Goal: Book appointment/travel/reservation

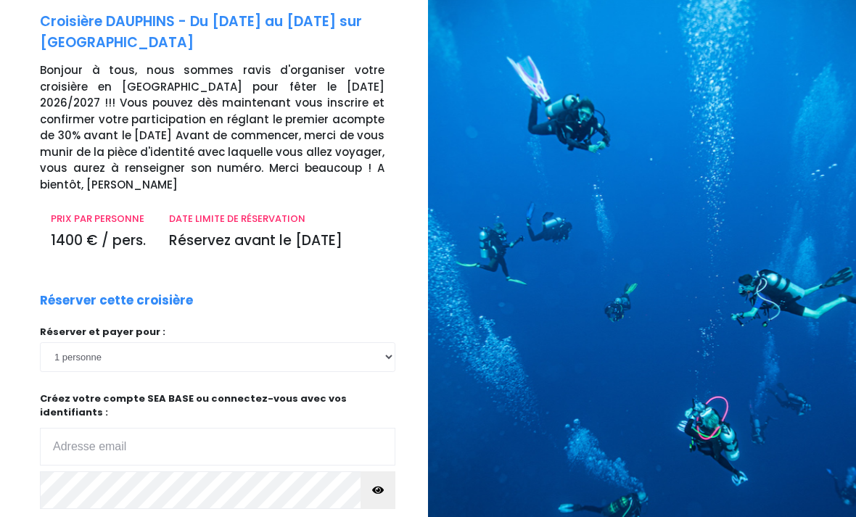
scroll to position [140, 0]
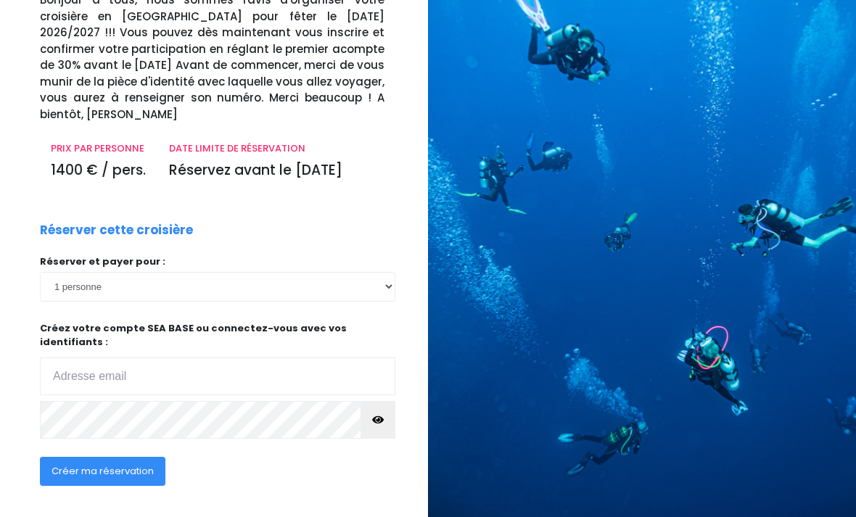
click at [178, 358] on input "email" at bounding box center [218, 377] width 356 height 38
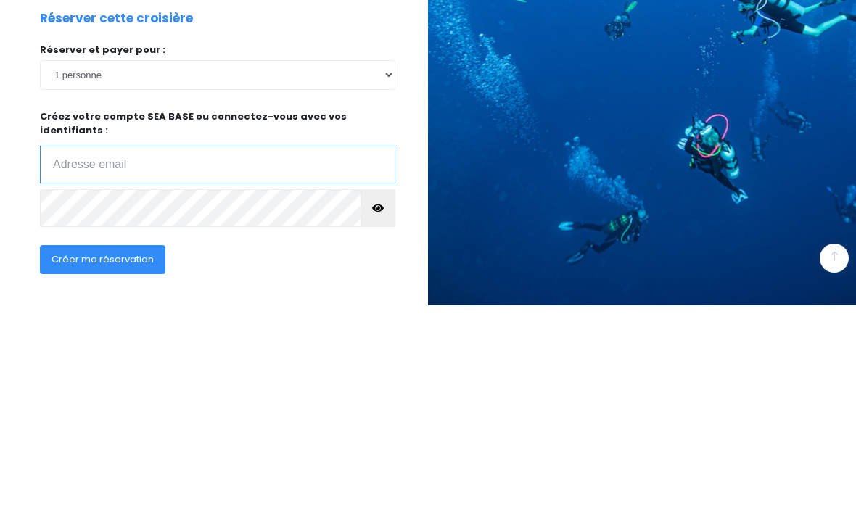
type input "adele.charbonnier@gmail.com"
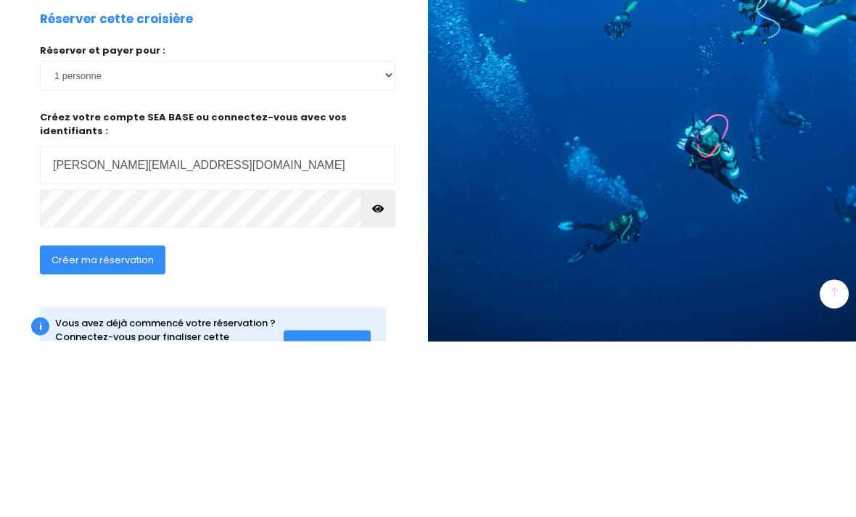
scroll to position [201, 0]
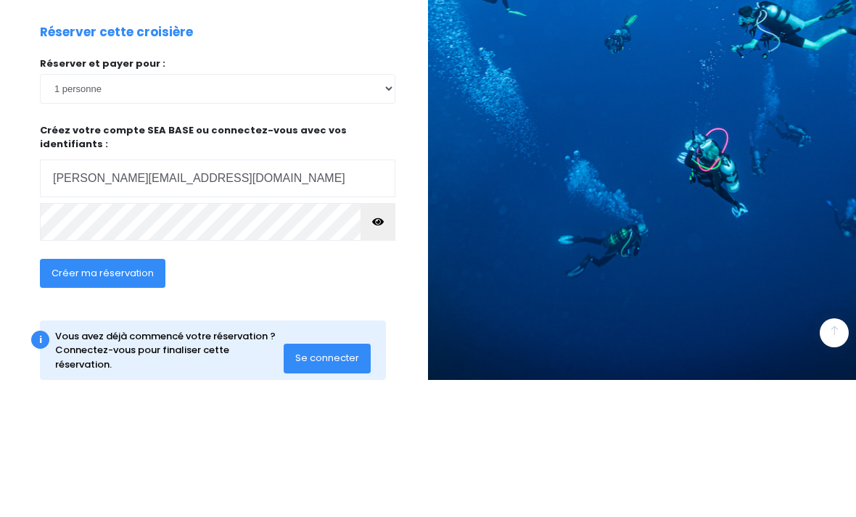
click at [134, 403] on span "Créer ma réservation" at bounding box center [103, 410] width 102 height 14
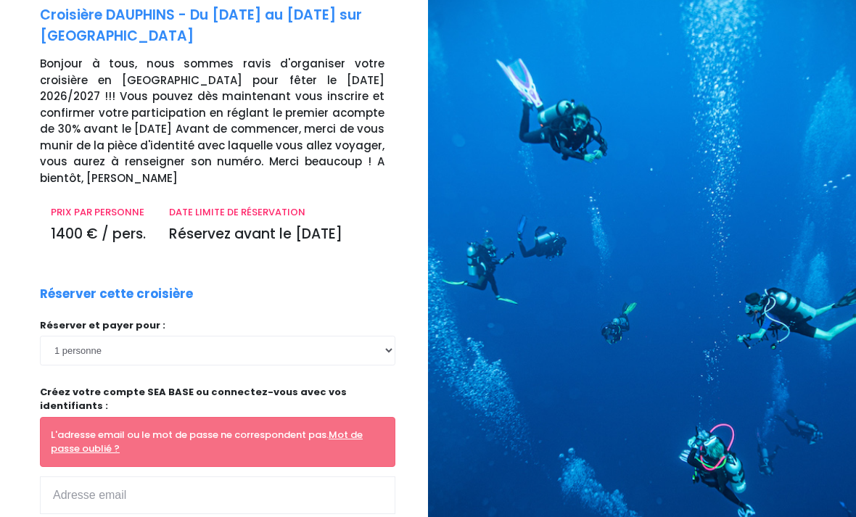
click at [300, 477] on input "email" at bounding box center [218, 496] width 356 height 38
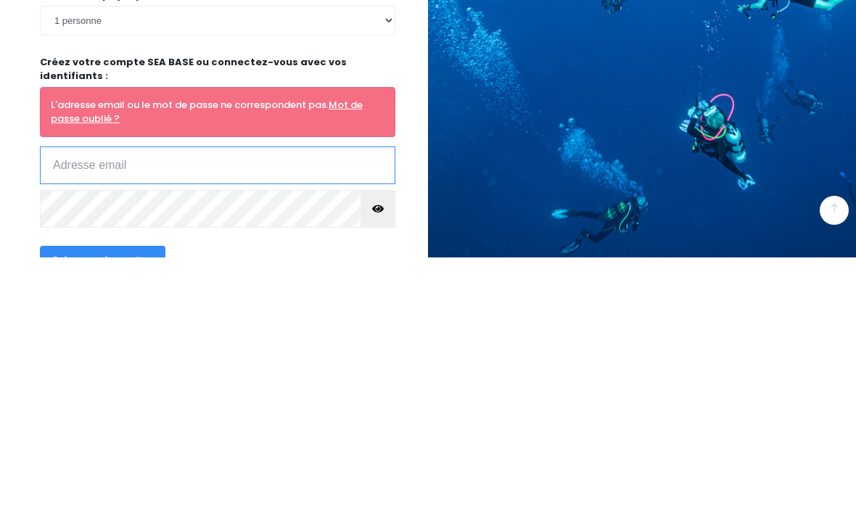
type input "adele.charbonnier@gmail.com"
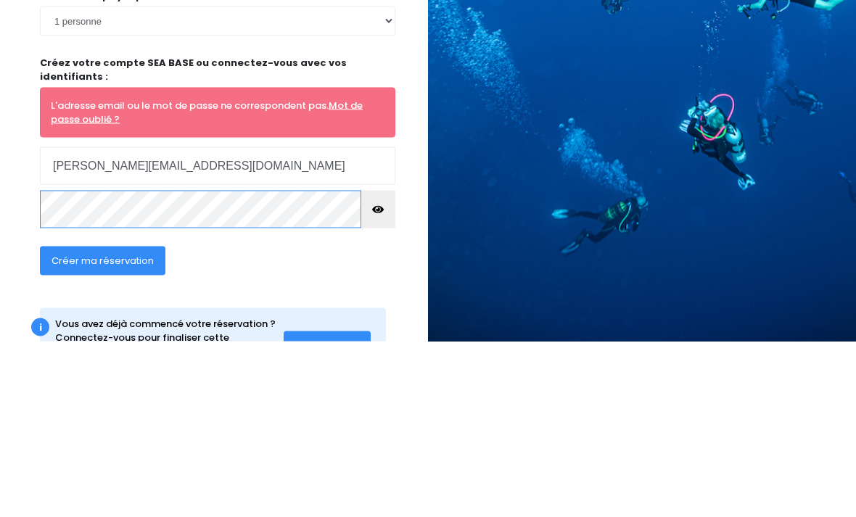
scroll to position [194, 0]
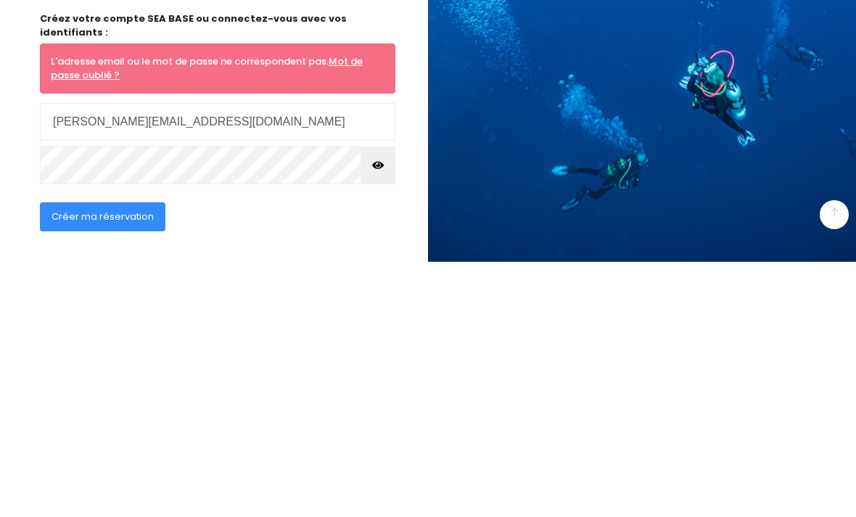
click at [142, 458] on button "Créer ma réservation" at bounding box center [103, 472] width 126 height 29
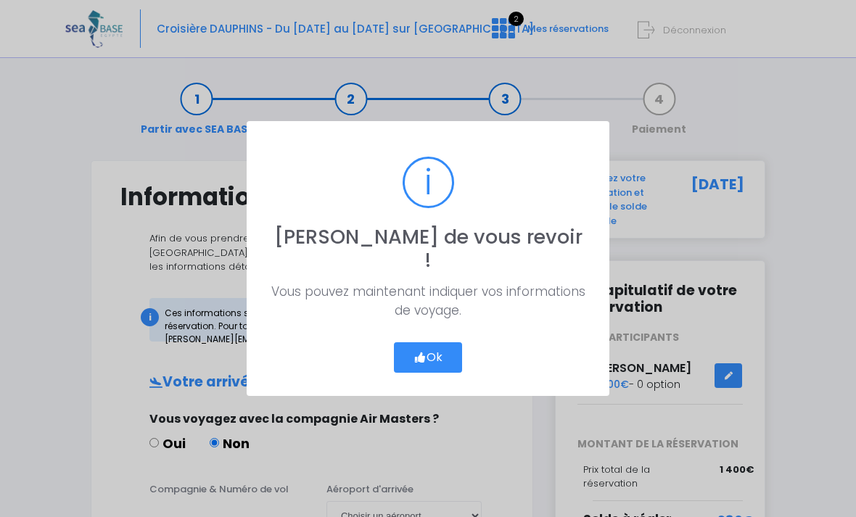
click at [455, 347] on button "Ok" at bounding box center [428, 358] width 68 height 30
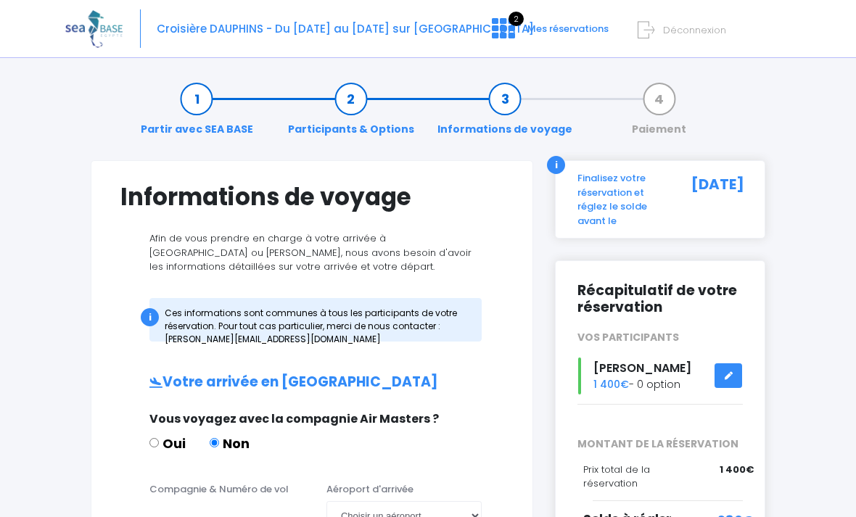
click at [534, 35] on span "Mes réservations" at bounding box center [568, 29] width 81 height 14
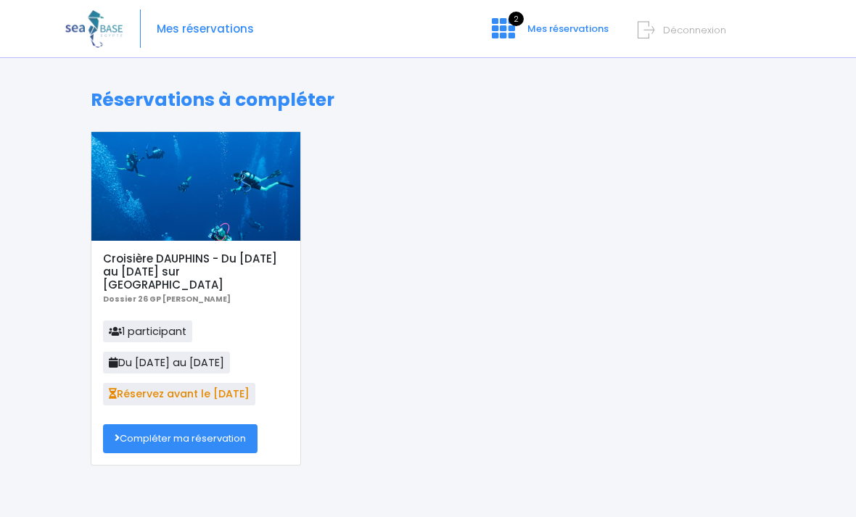
click at [227, 425] on link "Compléter ma réservation" at bounding box center [180, 439] width 155 height 29
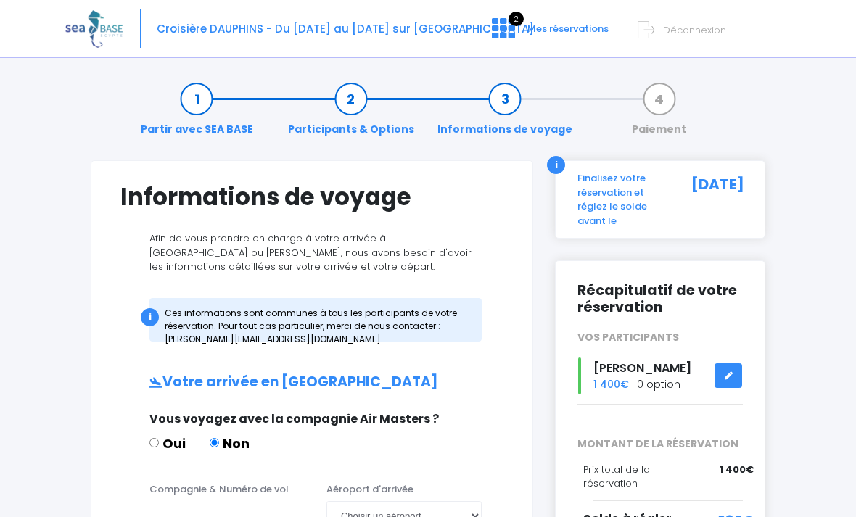
click at [560, 165] on div "i" at bounding box center [556, 165] width 18 height 18
click at [283, 34] on span "Croisière DAUPHINS - Du [DATE] au [DATE] sur [GEOGRAPHIC_DATA]" at bounding box center [345, 28] width 377 height 15
